Goal: Information Seeking & Learning: Understand process/instructions

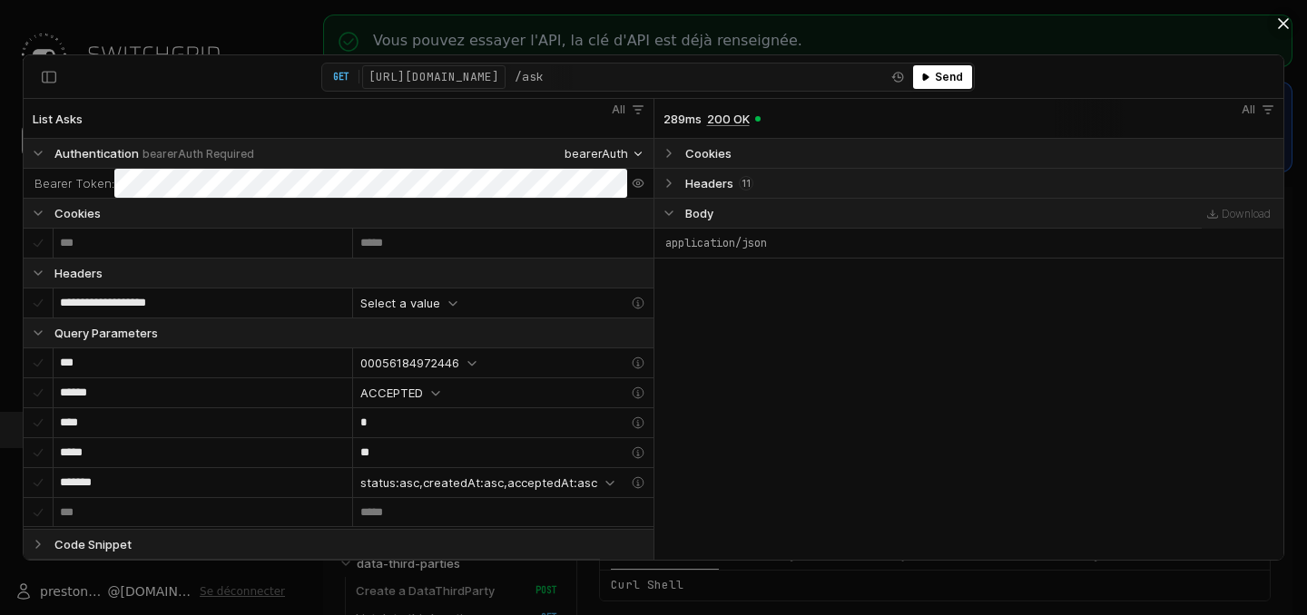
select select "**********"
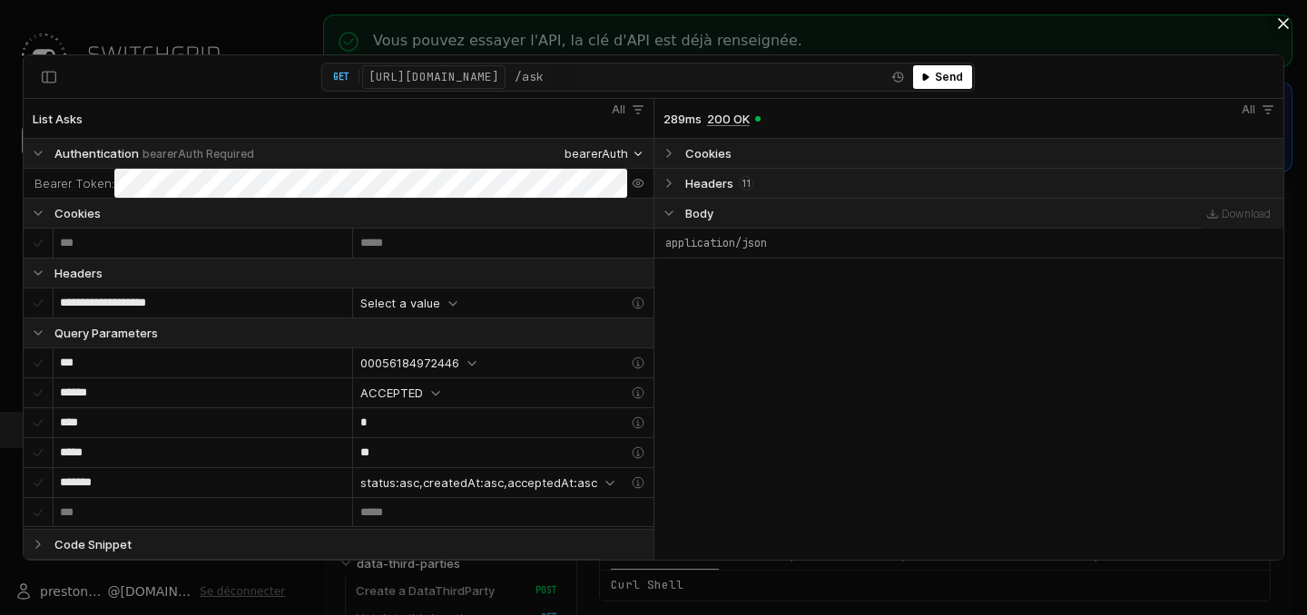
select select "**********"
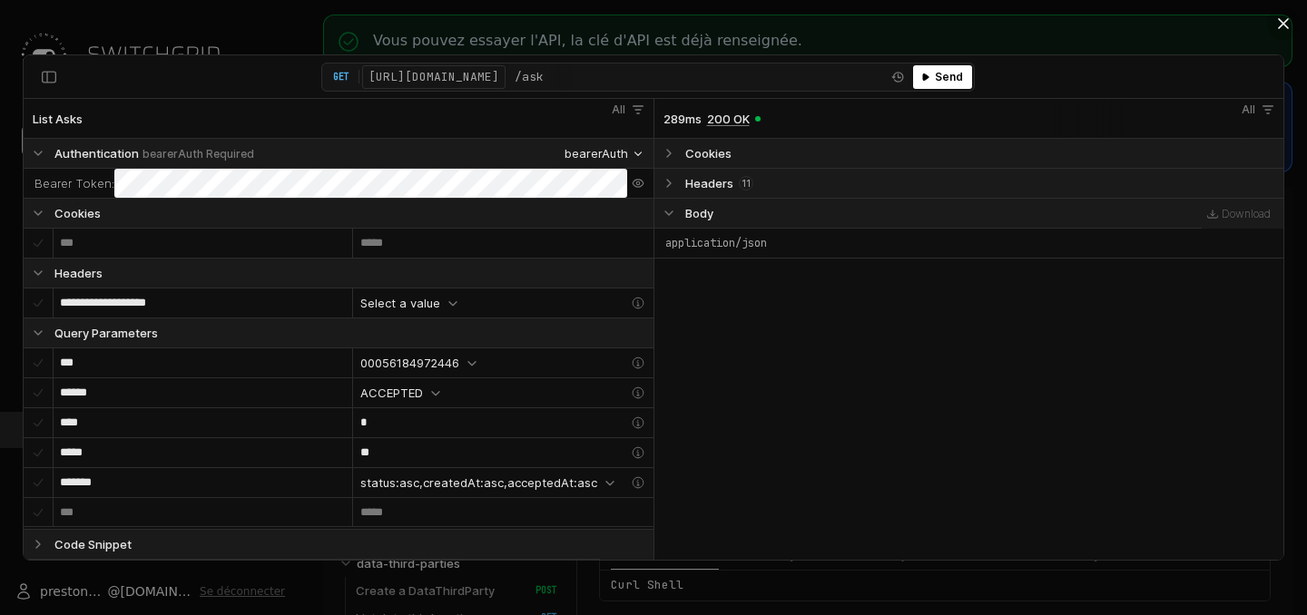
select select "**********"
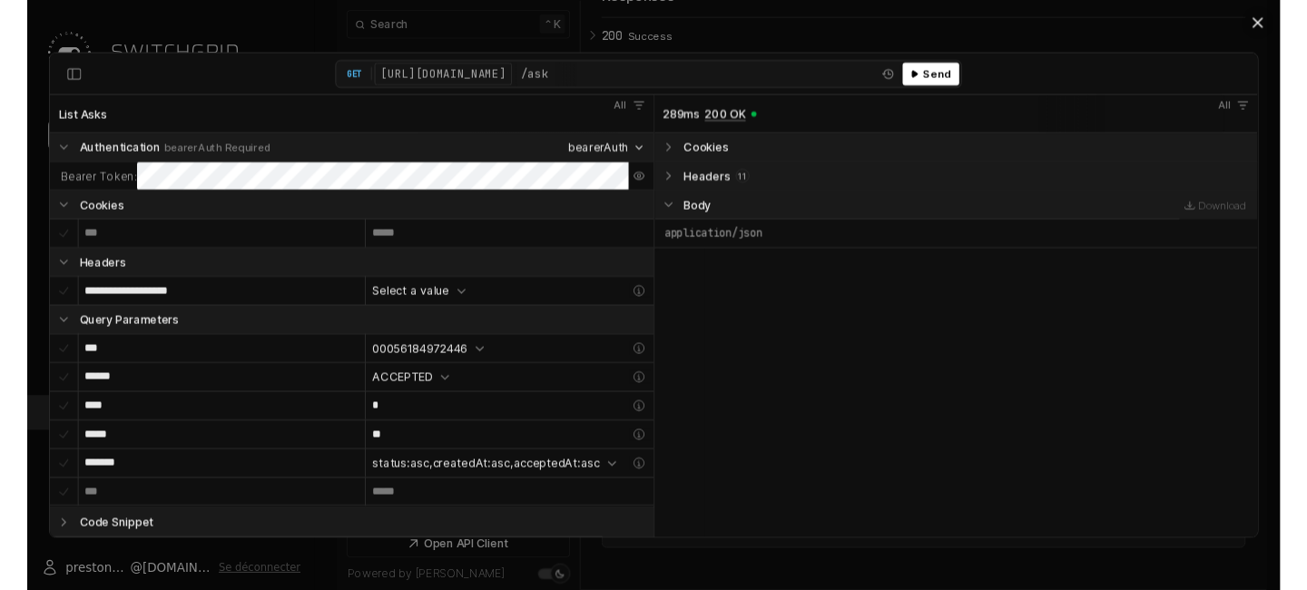
scroll to position [6875, 0]
